Goal: Information Seeking & Learning: Learn about a topic

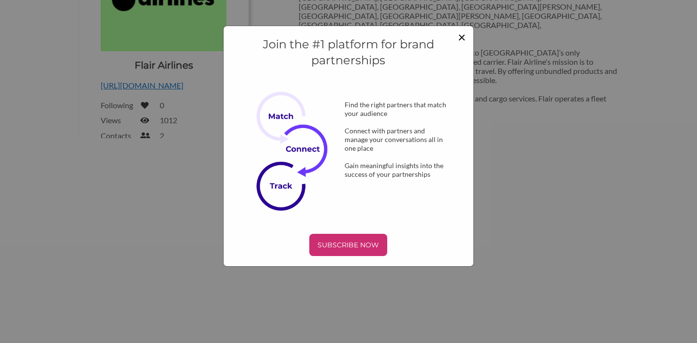
click at [459, 36] on span "×" at bounding box center [462, 37] width 8 height 16
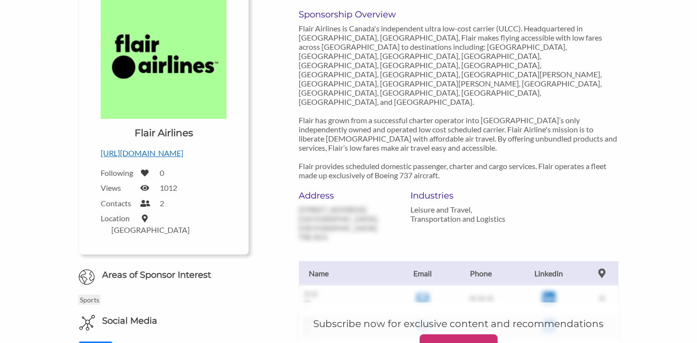
scroll to position [141, 0]
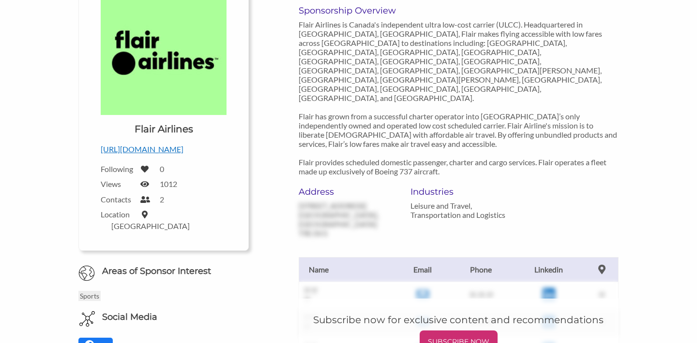
click at [162, 266] on h6 "Areas of Sponsor Interest" at bounding box center [163, 272] width 185 height 12
click at [90, 291] on p "Sports" at bounding box center [89, 296] width 22 height 10
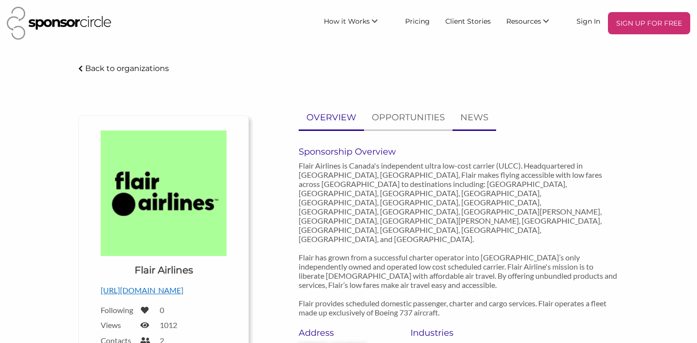
scroll to position [0, 0]
click at [425, 19] on link "Pricing" at bounding box center [417, 20] width 40 height 17
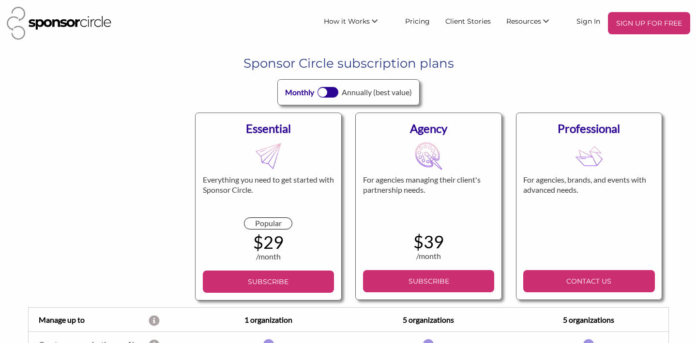
click at [332, 94] on div at bounding box center [327, 92] width 21 height 11
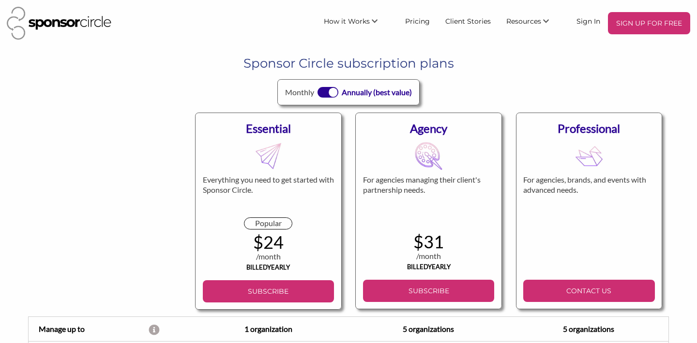
click at [319, 94] on div at bounding box center [327, 92] width 21 height 11
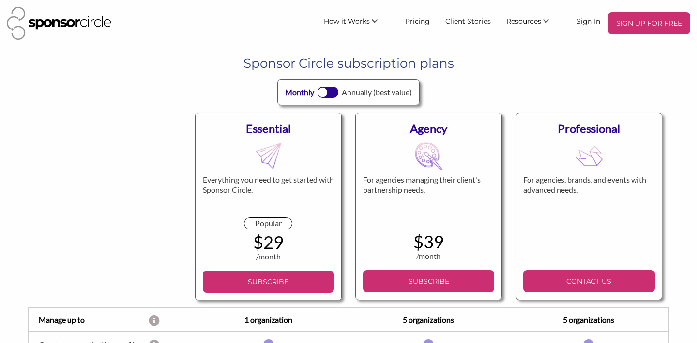
click at [337, 94] on div at bounding box center [327, 92] width 21 height 11
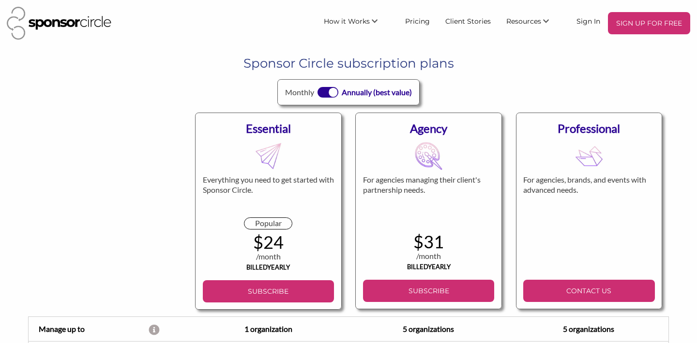
click at [317, 93] on div at bounding box center [327, 92] width 21 height 11
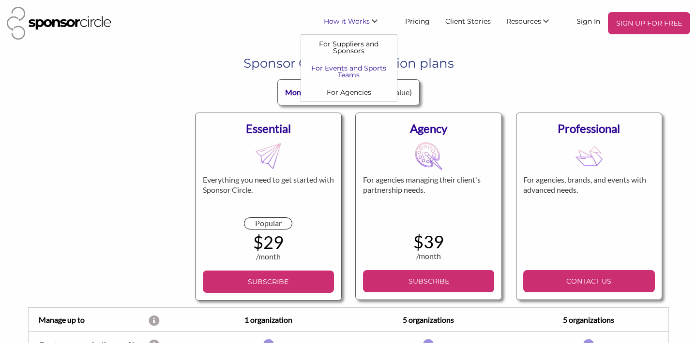
click at [371, 69] on link "For Events and Sports Teams" at bounding box center [349, 71] width 96 height 24
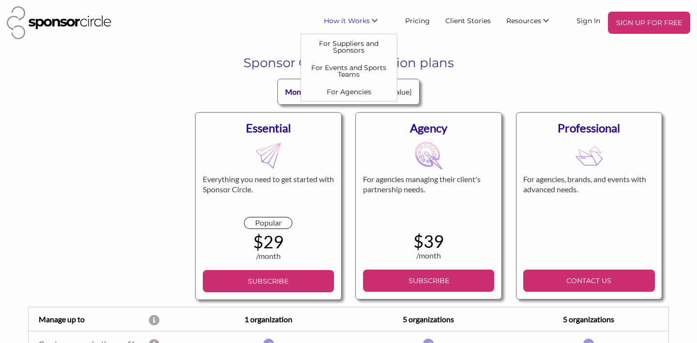
scroll to position [0, 0]
click at [369, 68] on link "For Events and Sports Teams" at bounding box center [349, 71] width 96 height 24
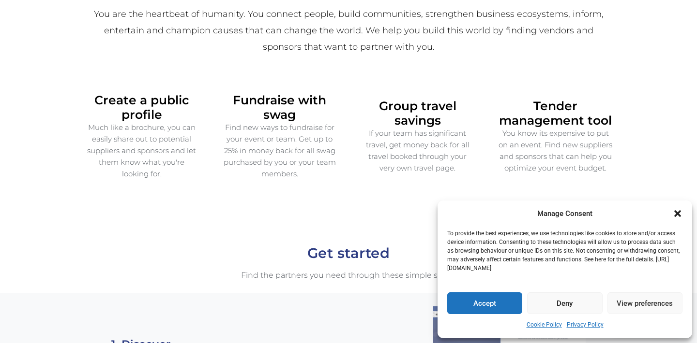
scroll to position [346, 0]
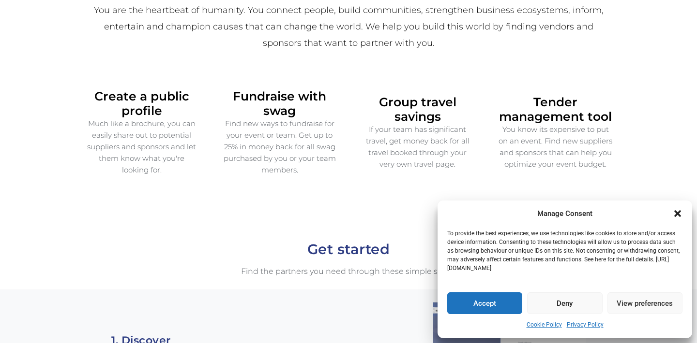
click at [677, 216] on icon "Close dialogue" at bounding box center [677, 214] width 10 height 10
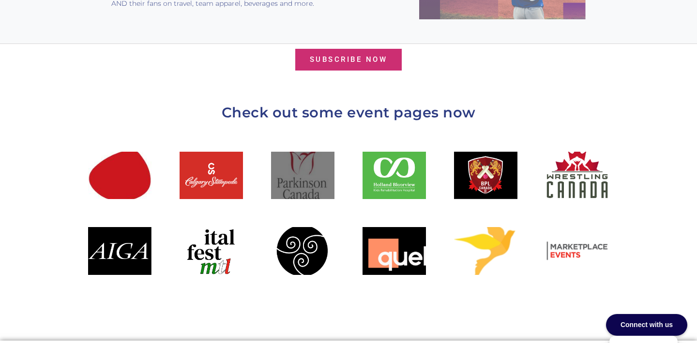
scroll to position [1029, 0]
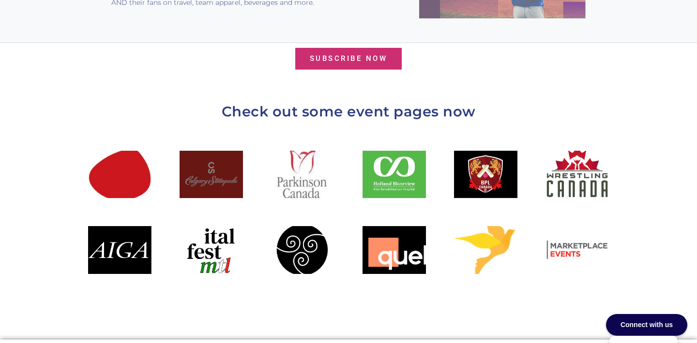
click at [223, 151] on div at bounding box center [210, 174] width 63 height 47
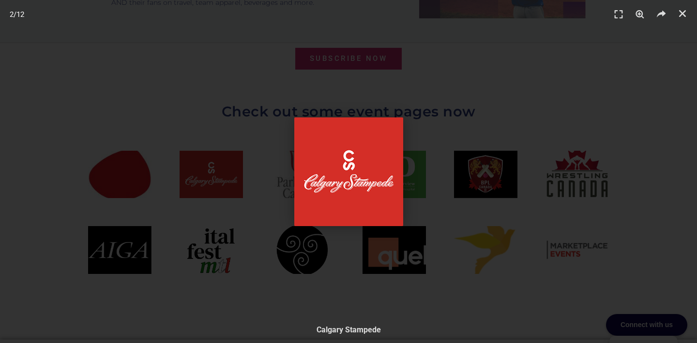
click at [452, 215] on div "2 / 12" at bounding box center [348, 172] width 629 height 276
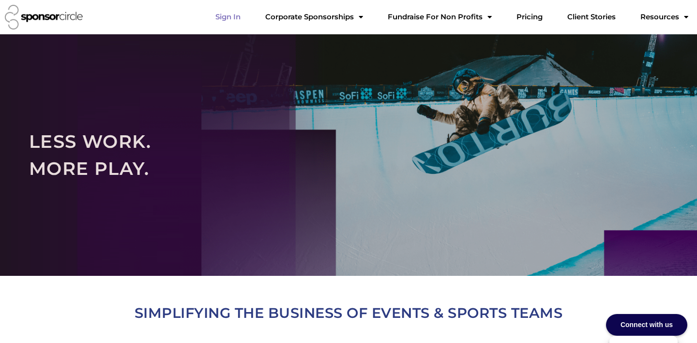
scroll to position [0, 0]
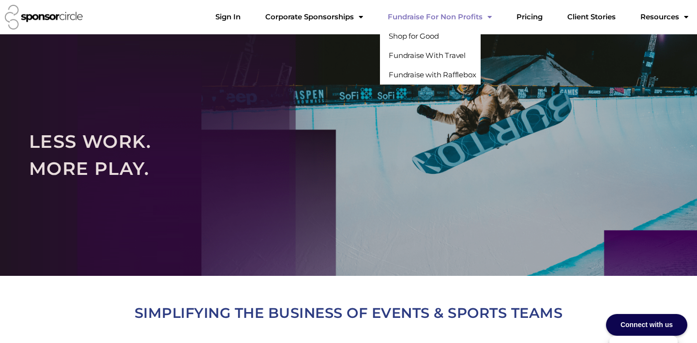
click at [466, 19] on link "Fundraise For Non Profits" at bounding box center [439, 16] width 119 height 19
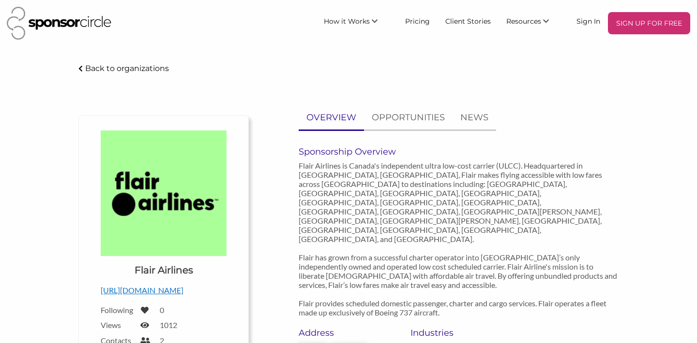
click at [126, 70] on p "Back to organizations" at bounding box center [127, 68] width 84 height 9
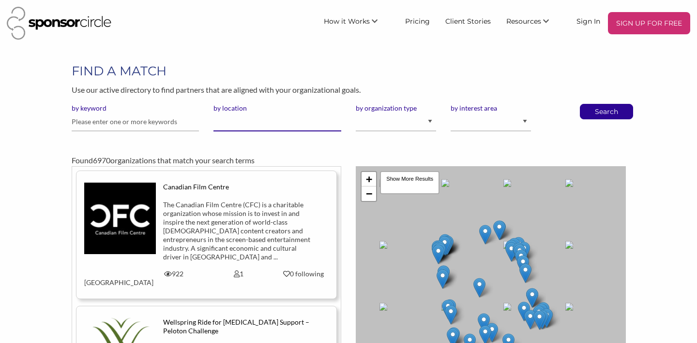
click at [236, 122] on input "by location" at bounding box center [277, 122] width 128 height 19
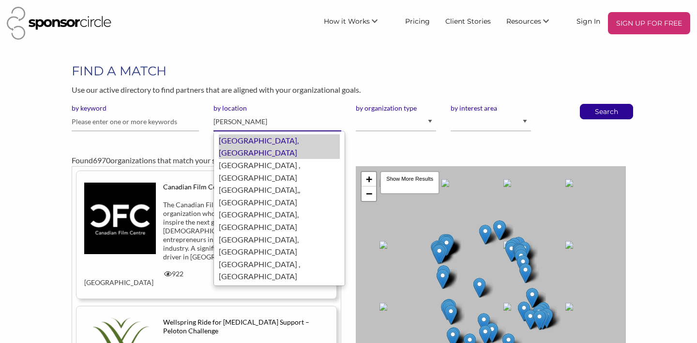
click at [252, 138] on div "[GEOGRAPHIC_DATA], [GEOGRAPHIC_DATA]" at bounding box center [279, 146] width 121 height 25
type input "[PERSON_NAME]"
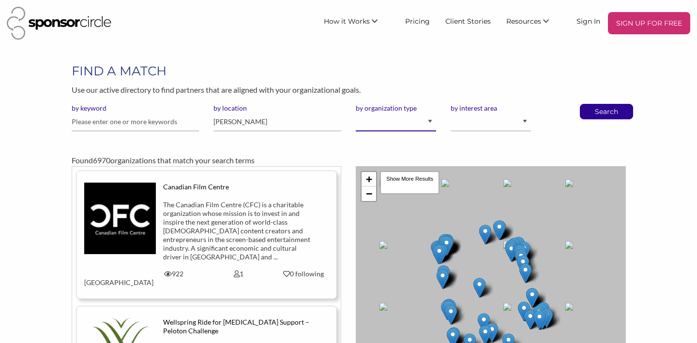
select select "Property"
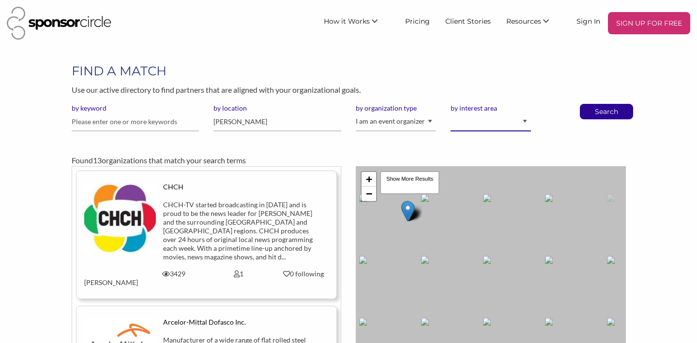
select select "1"
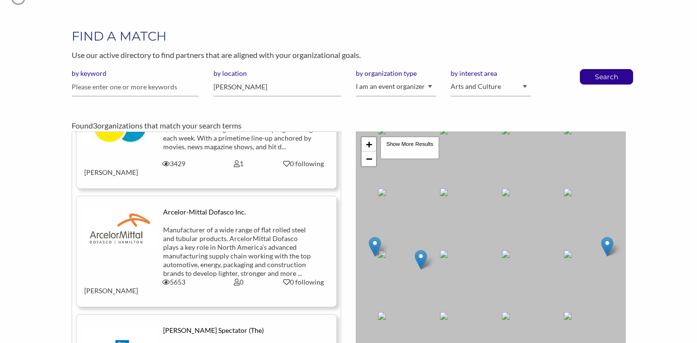
scroll to position [18, 0]
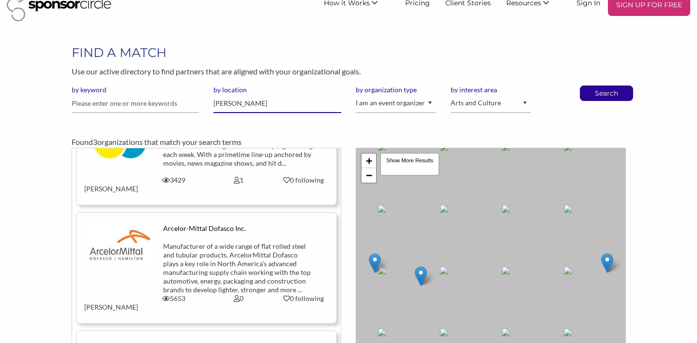
click at [242, 104] on input "Hamilton" at bounding box center [277, 103] width 128 height 19
click at [598, 91] on p "Search" at bounding box center [606, 93] width 32 height 15
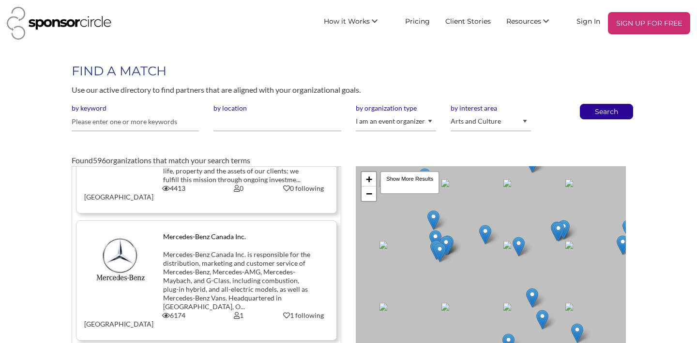
scroll to position [321, 0]
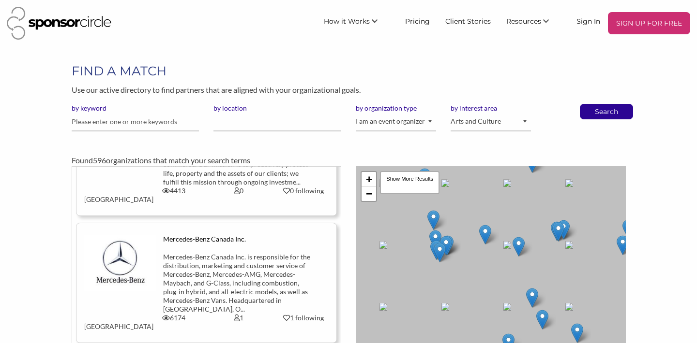
click at [231, 253] on div "Mercedes-Benz Canada Inc. is responsible for the distribution, marketing and cu…" at bounding box center [238, 283] width 151 height 61
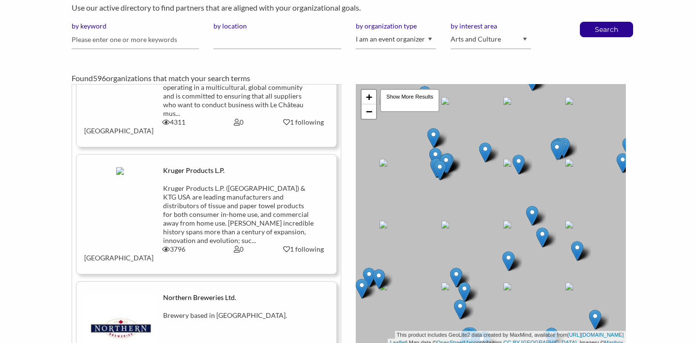
scroll to position [25762, 0]
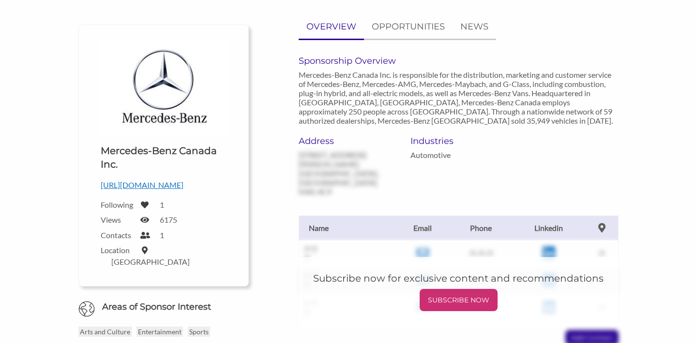
scroll to position [92, 0]
